Goal: Check status

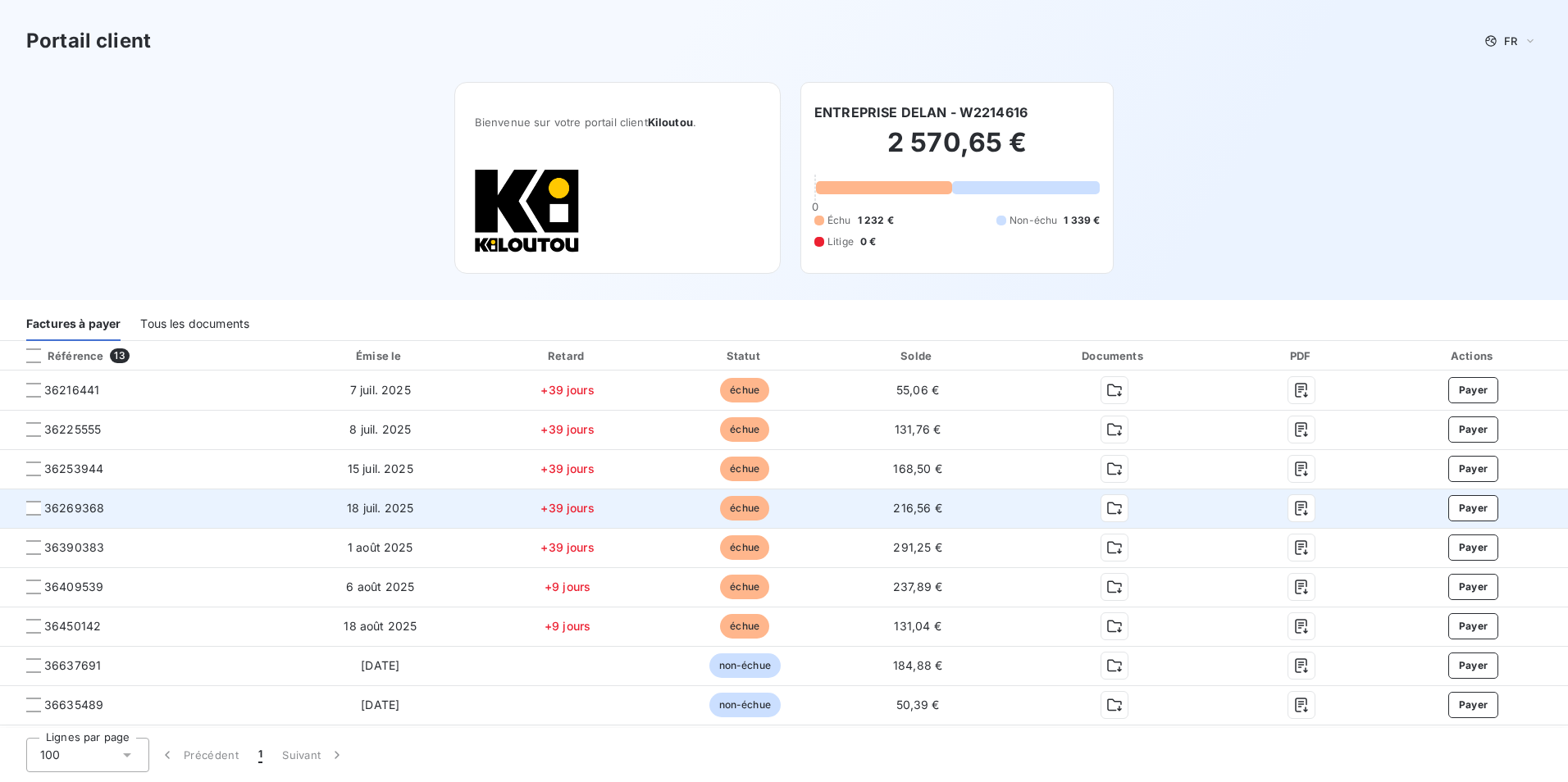
click at [165, 507] on span "36269368" at bounding box center [141, 508] width 256 height 16
click at [1288, 506] on button "button" at bounding box center [1301, 508] width 26 height 26
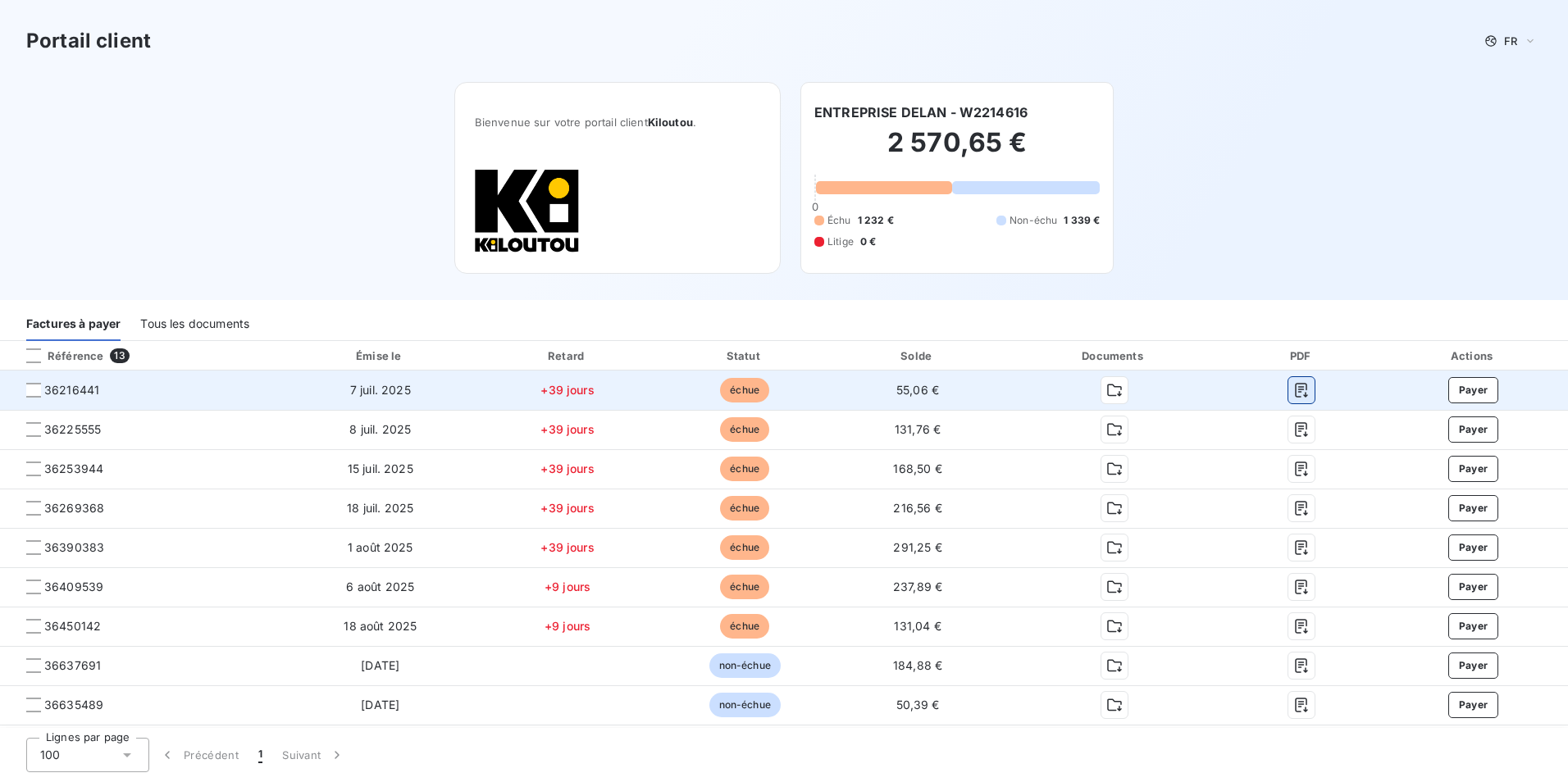
click at [1293, 384] on icon "button" at bounding box center [1301, 390] width 16 height 16
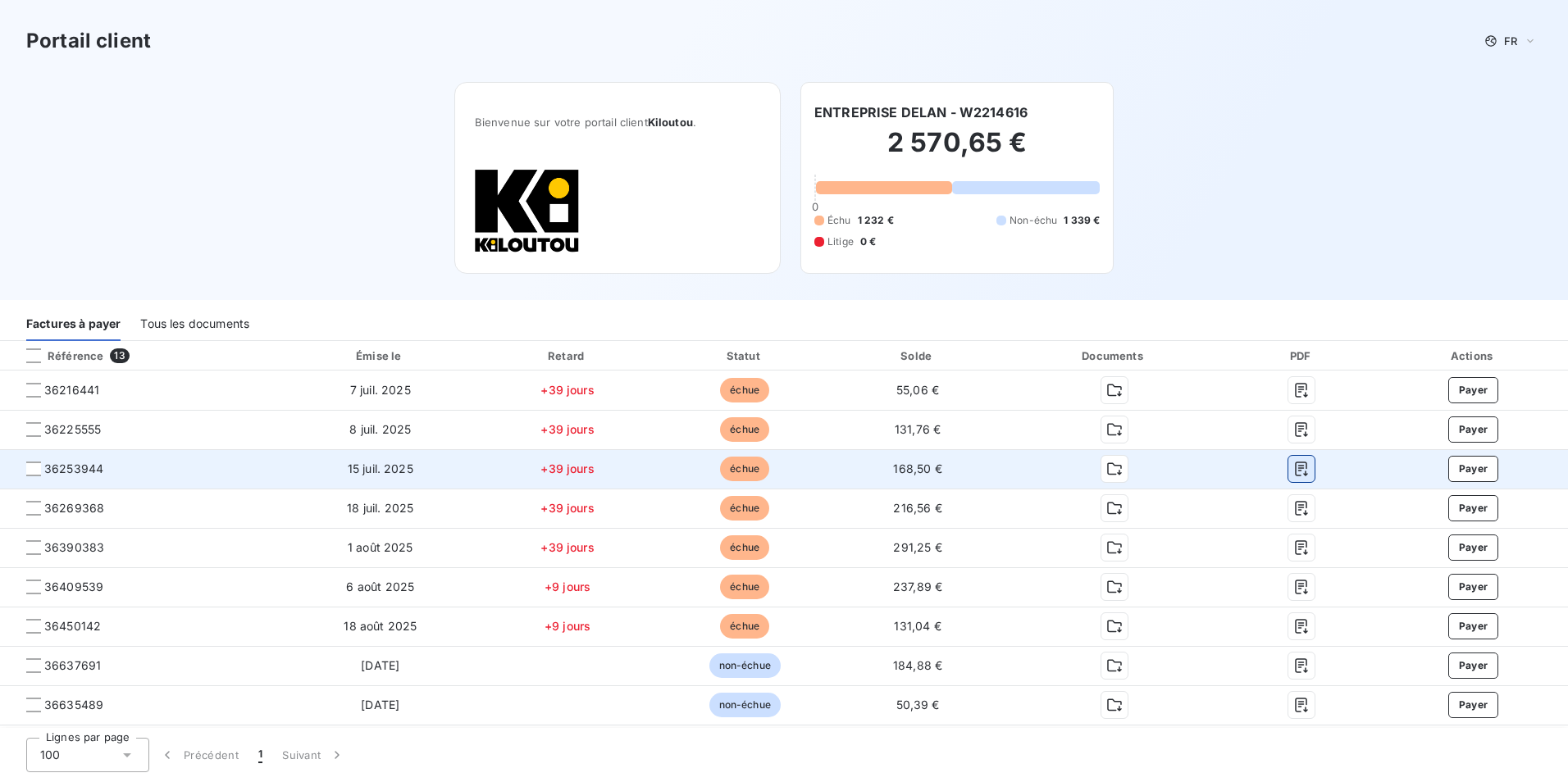
click at [1294, 466] on icon "button" at bounding box center [1301, 469] width 16 height 16
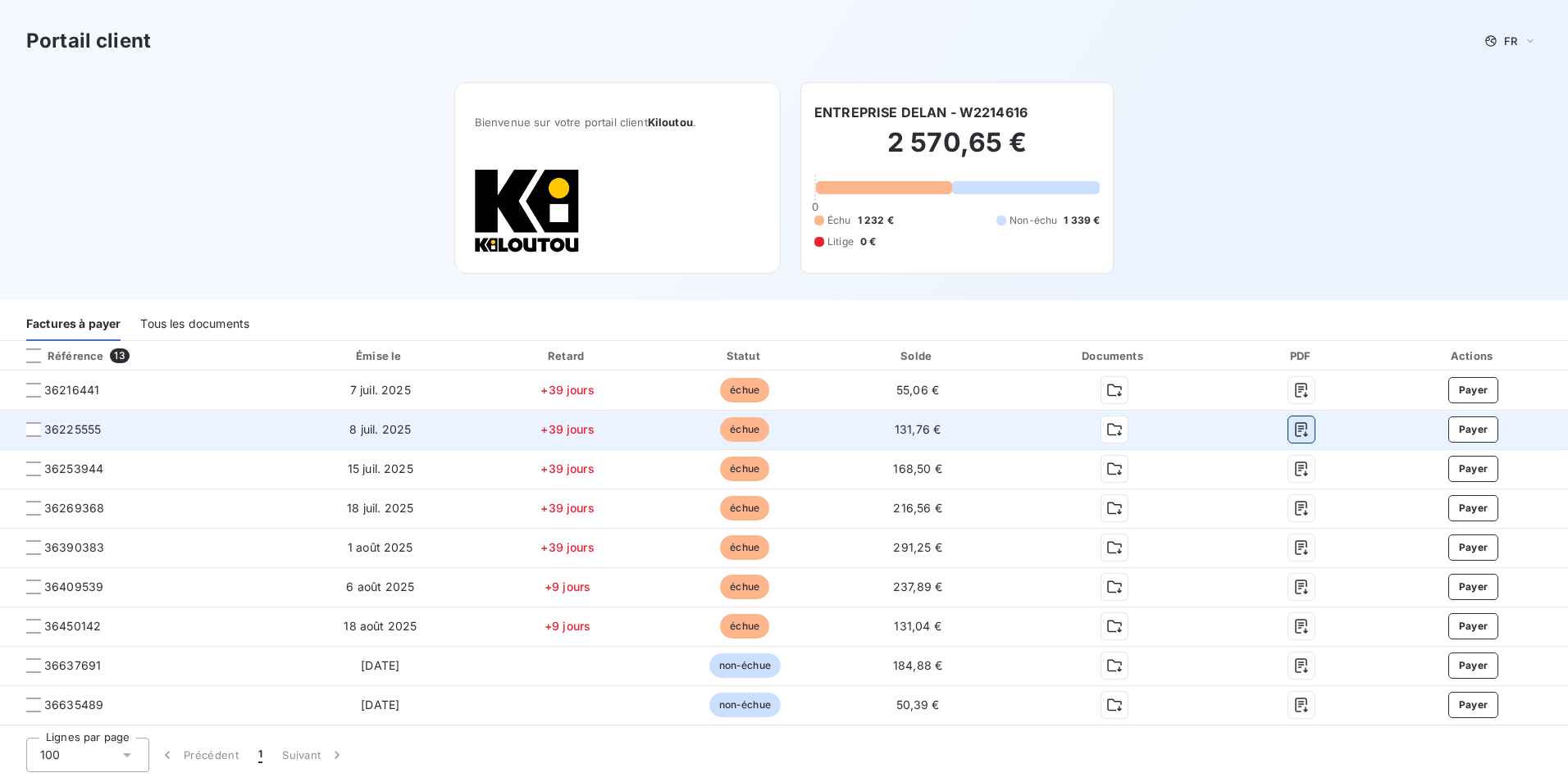
click at [1288, 434] on button "button" at bounding box center [1301, 429] width 26 height 26
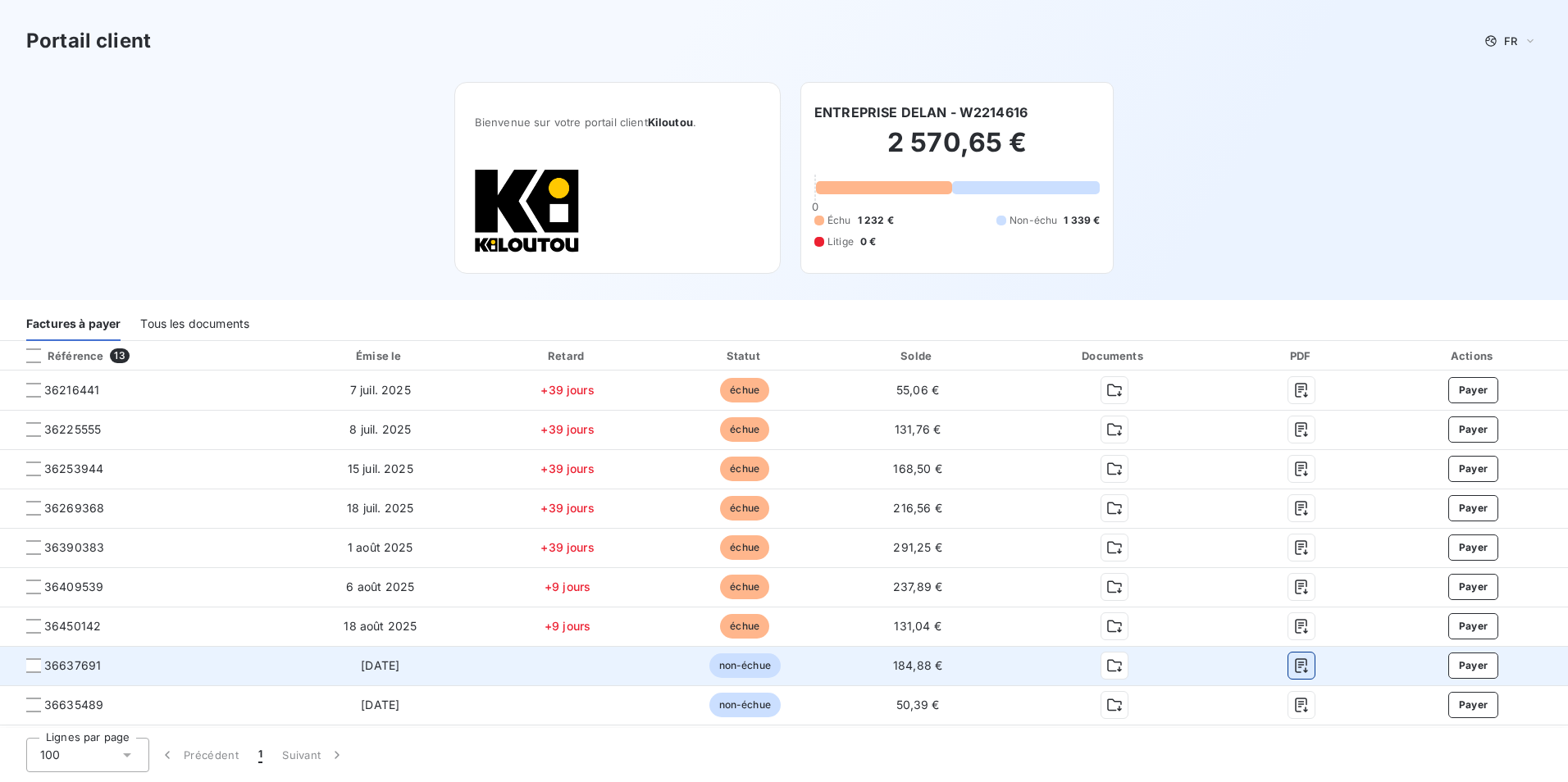
click at [1295, 665] on icon "button" at bounding box center [1301, 666] width 12 height 15
